Goal: Task Accomplishment & Management: Complete application form

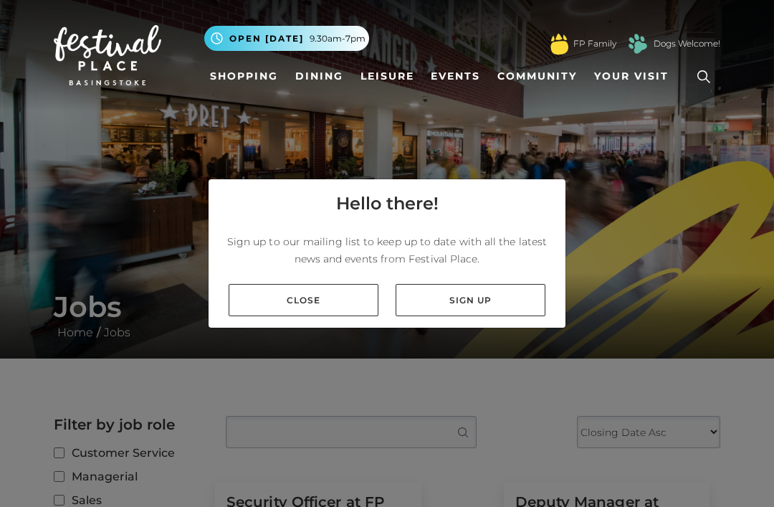
click at [306, 316] on link "Close" at bounding box center [304, 300] width 150 height 32
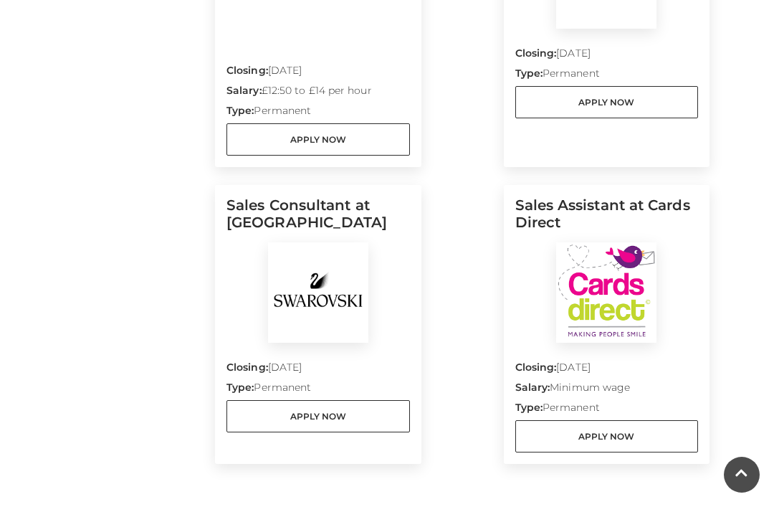
scroll to position [1534, 0]
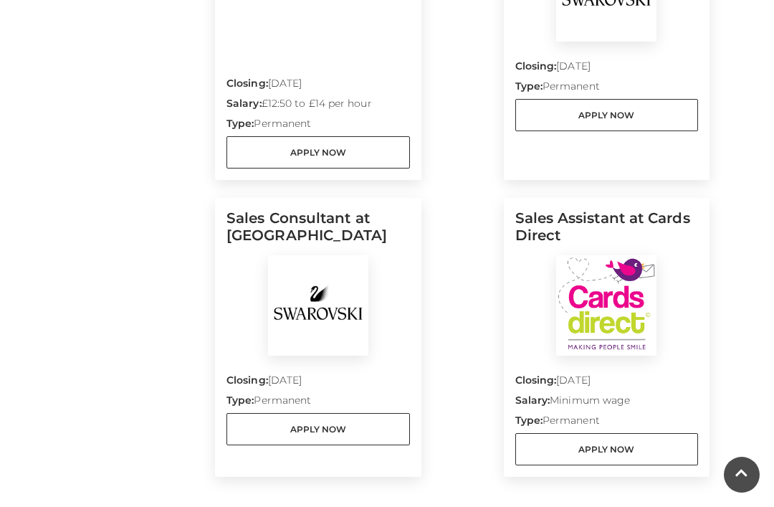
click at [543, 239] on h5 "Sales Assistant at Cards Direct" at bounding box center [606, 232] width 183 height 46
click at [609, 338] on img at bounding box center [606, 305] width 100 height 100
click at [553, 412] on p "Salary: Minimum wage" at bounding box center [606, 403] width 183 height 20
click at [600, 319] on img at bounding box center [606, 305] width 100 height 100
click at [598, 465] on link "Apply Now" at bounding box center [606, 449] width 183 height 32
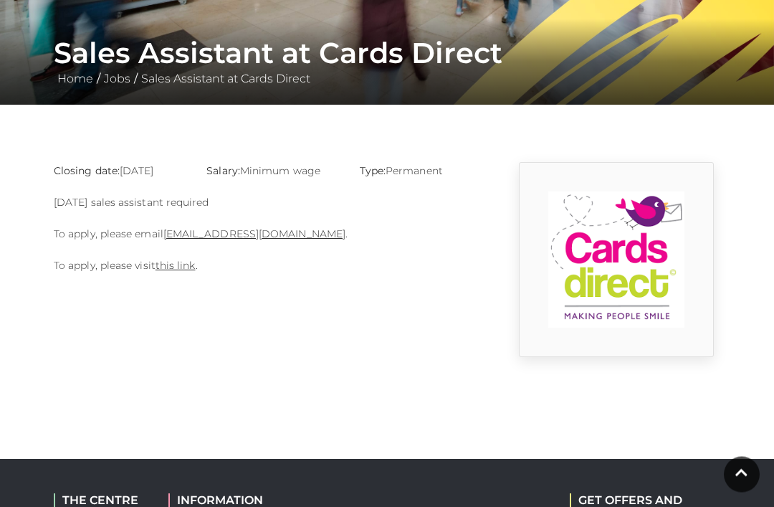
scroll to position [254, 0]
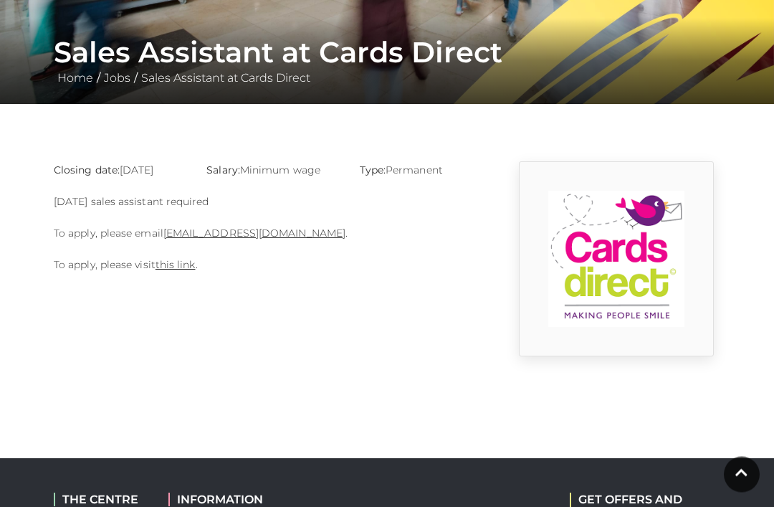
click at [178, 270] on link "this link" at bounding box center [176, 265] width 40 height 13
